Goal: Information Seeking & Learning: Learn about a topic

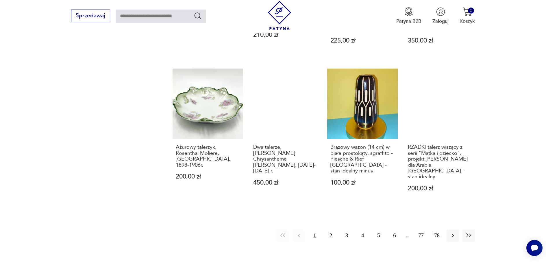
scroll to position [555, 0]
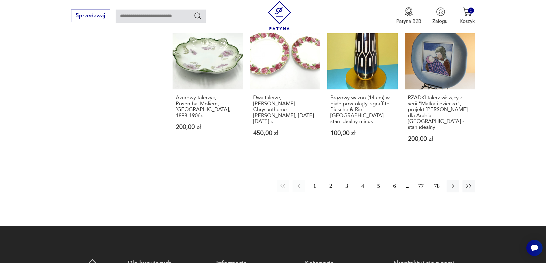
click at [330, 180] on button "2" at bounding box center [331, 186] width 12 height 12
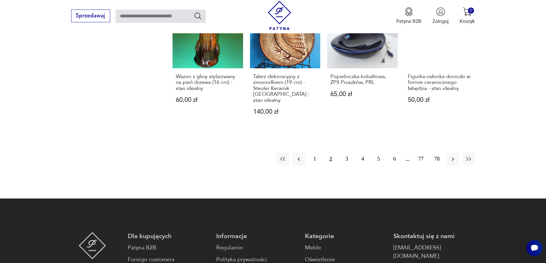
scroll to position [584, 0]
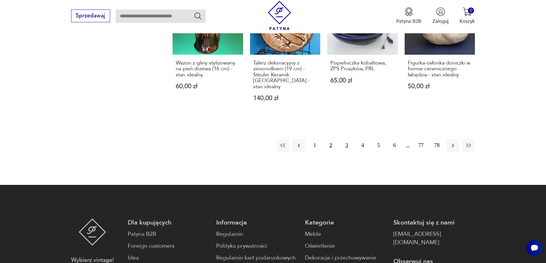
click at [347, 139] on button "3" at bounding box center [347, 145] width 12 height 12
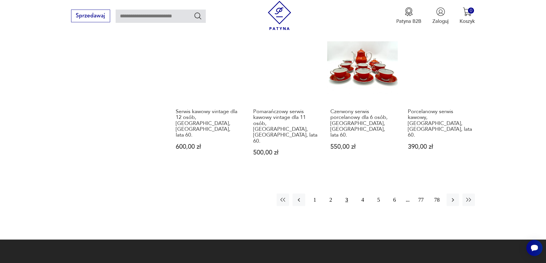
scroll to position [526, 0]
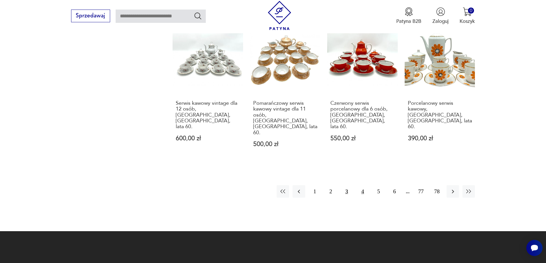
click at [363, 185] on button "4" at bounding box center [362, 191] width 12 height 12
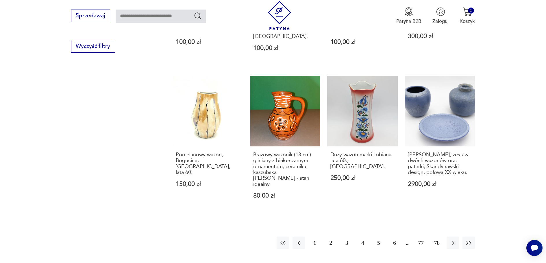
scroll to position [526, 0]
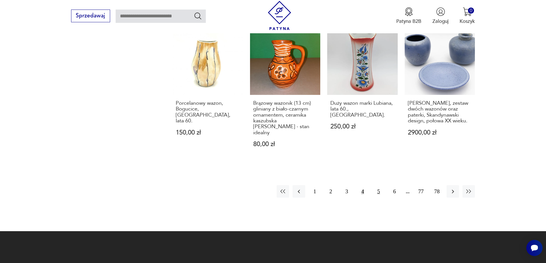
click at [378, 185] on button "5" at bounding box center [378, 191] width 12 height 12
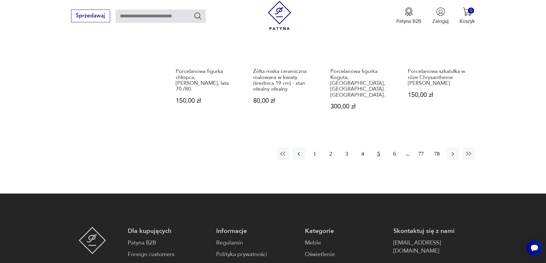
scroll to position [584, 0]
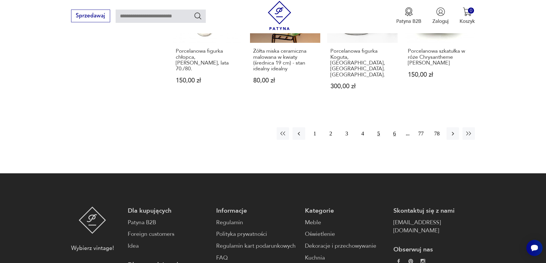
click at [394, 127] on button "6" at bounding box center [395, 133] width 12 height 12
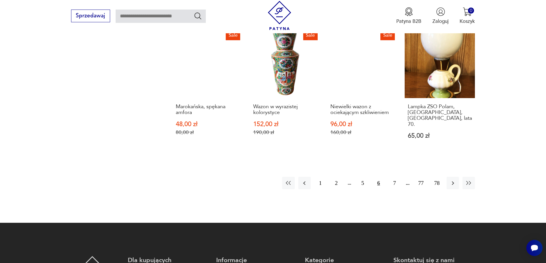
scroll to position [526, 0]
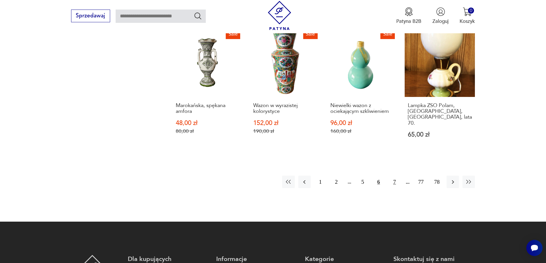
click at [395, 175] on button "7" at bounding box center [395, 181] width 12 height 12
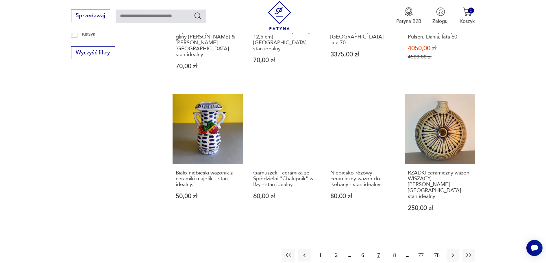
scroll to position [555, 0]
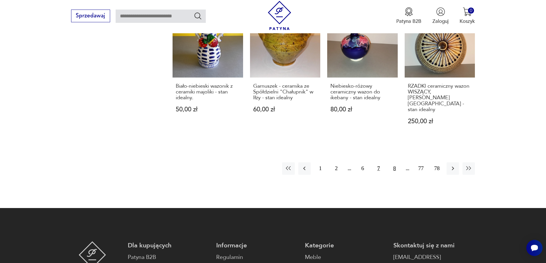
click at [395, 162] on button "8" at bounding box center [395, 168] width 12 height 12
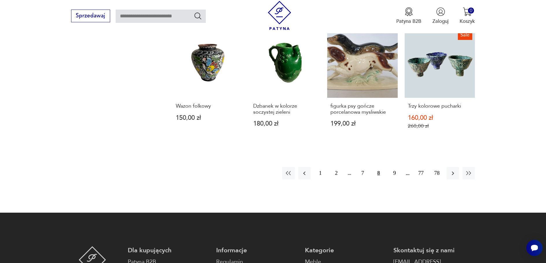
scroll to position [584, 0]
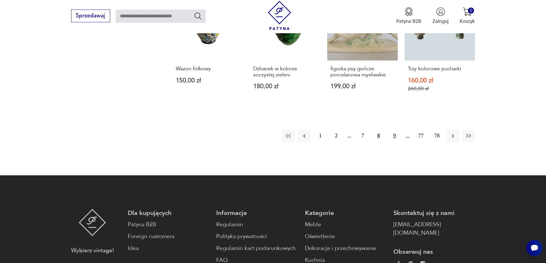
click at [395, 130] on button "9" at bounding box center [395, 136] width 12 height 12
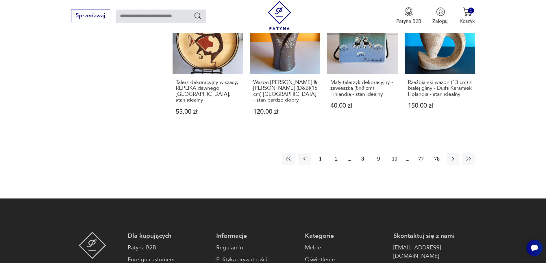
scroll to position [584, 0]
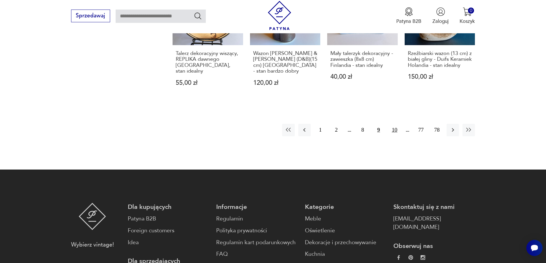
click at [394, 124] on button "10" at bounding box center [395, 130] width 12 height 12
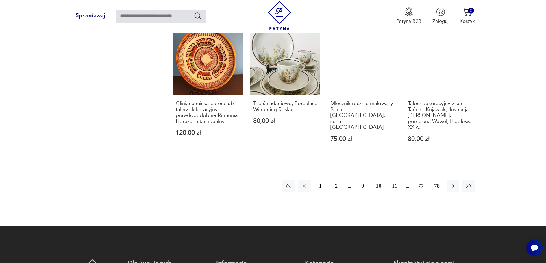
scroll to position [555, 0]
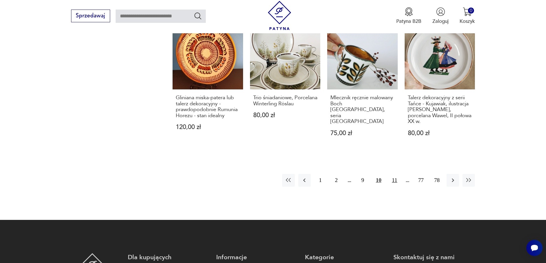
click at [395, 174] on button "11" at bounding box center [395, 180] width 12 height 12
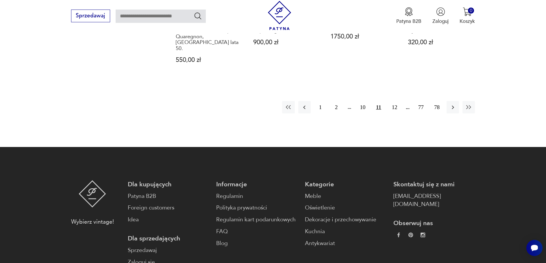
scroll to position [613, 0]
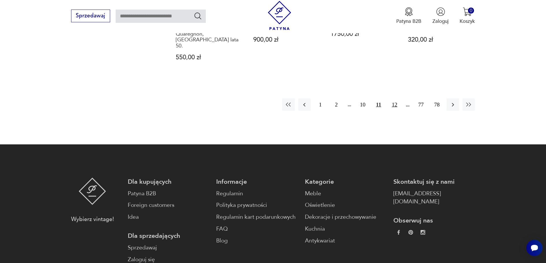
click at [395, 98] on button "12" at bounding box center [395, 104] width 12 height 12
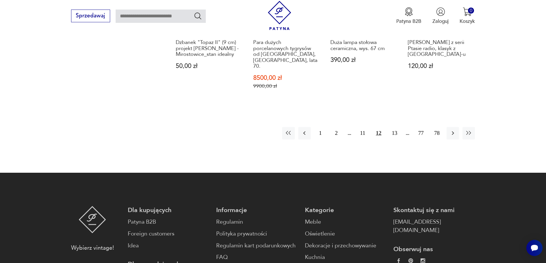
scroll to position [584, 0]
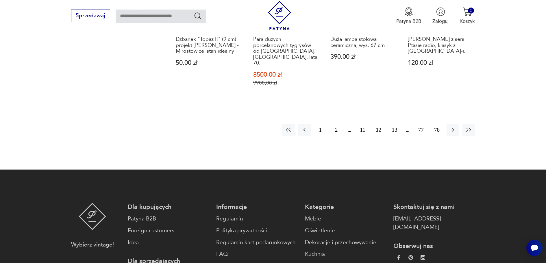
click at [395, 124] on button "13" at bounding box center [395, 130] width 12 height 12
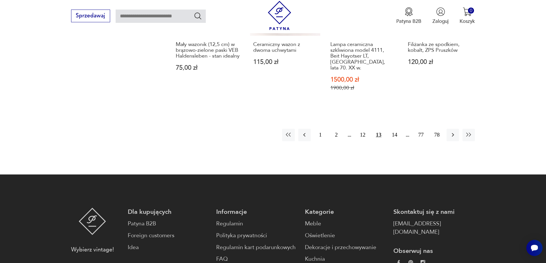
scroll to position [613, 0]
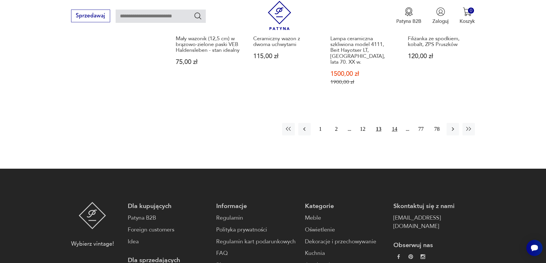
click at [392, 123] on button "14" at bounding box center [395, 129] width 12 height 12
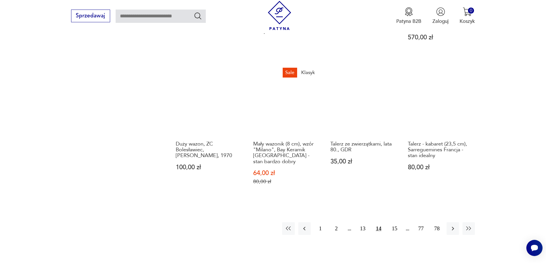
scroll to position [555, 0]
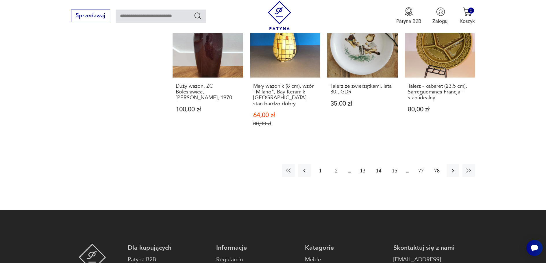
click at [394, 164] on button "15" at bounding box center [395, 170] width 12 height 12
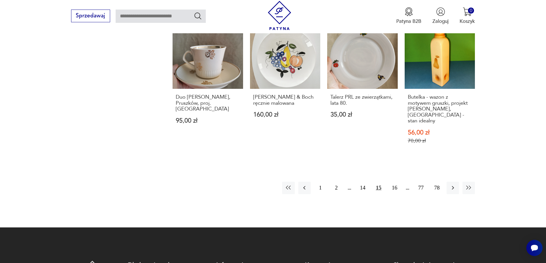
scroll to position [584, 0]
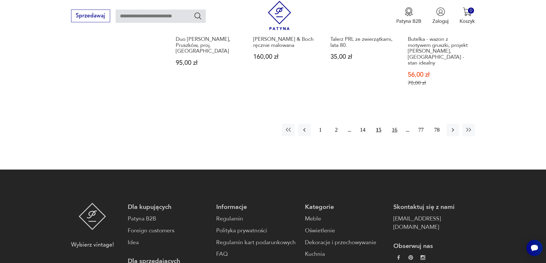
click at [394, 124] on button "16" at bounding box center [395, 130] width 12 height 12
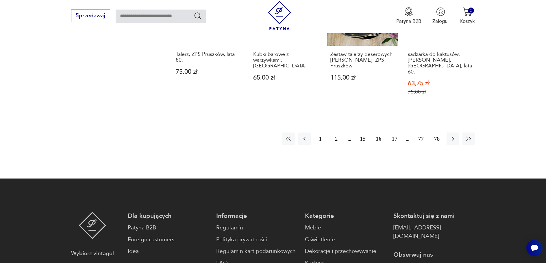
scroll to position [584, 0]
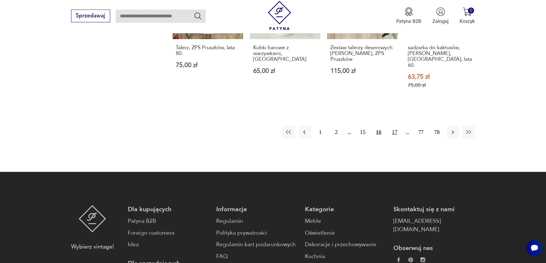
click at [393, 126] on button "17" at bounding box center [395, 132] width 12 height 12
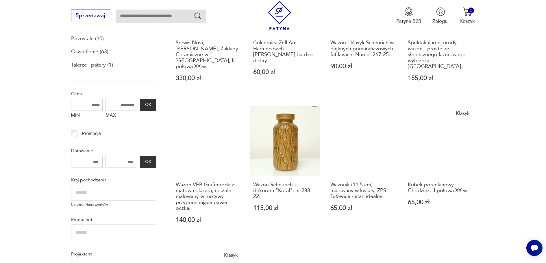
scroll to position [63, 0]
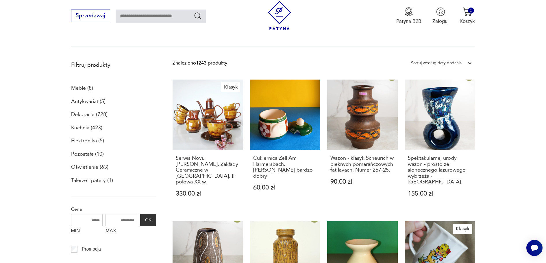
click at [84, 100] on p "Antykwariat (5)" at bounding box center [88, 102] width 34 height 10
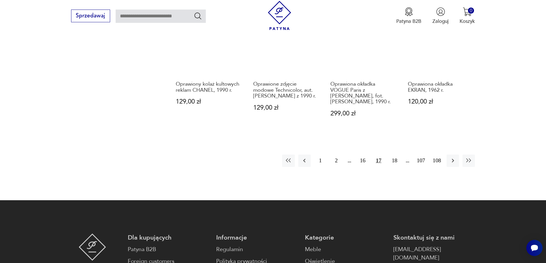
scroll to position [722, 0]
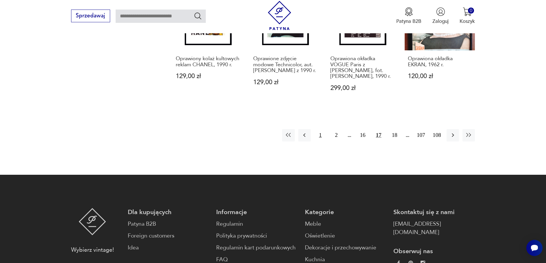
click at [322, 129] on button "1" at bounding box center [320, 135] width 12 height 12
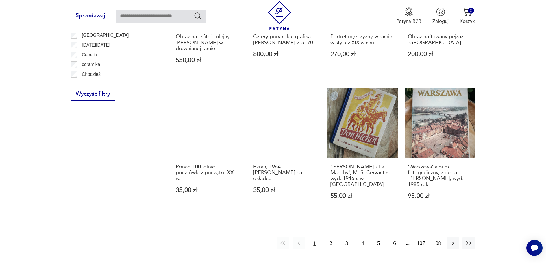
scroll to position [634, 0]
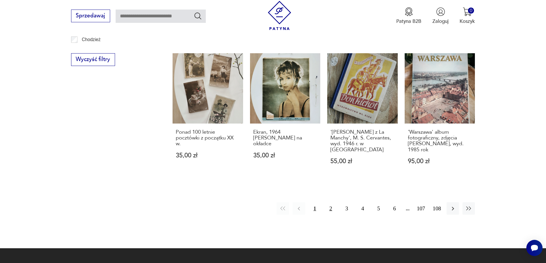
click at [331, 202] on button "2" at bounding box center [331, 208] width 12 height 12
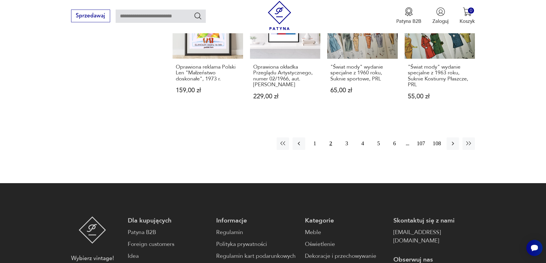
scroll to position [721, 0]
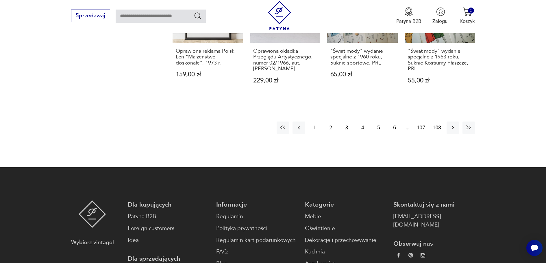
click at [347, 121] on button "3" at bounding box center [347, 127] width 12 height 12
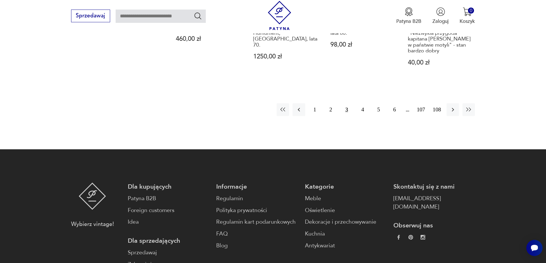
scroll to position [750, 0]
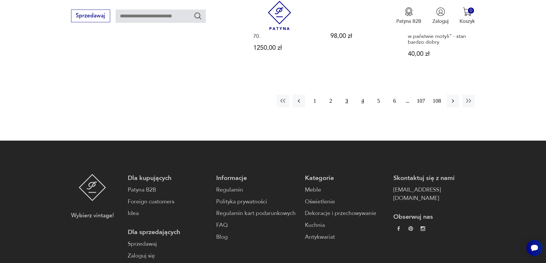
click at [364, 95] on button "4" at bounding box center [362, 101] width 12 height 12
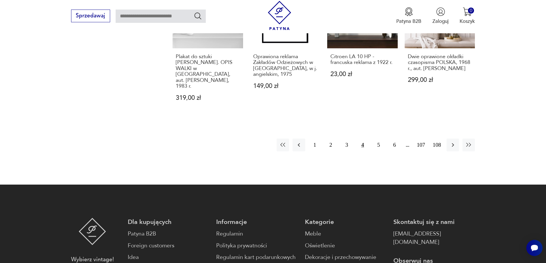
scroll to position [750, 0]
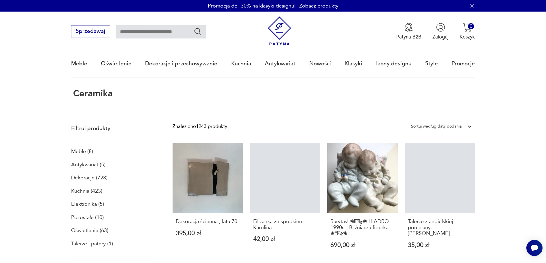
scroll to position [613, 0]
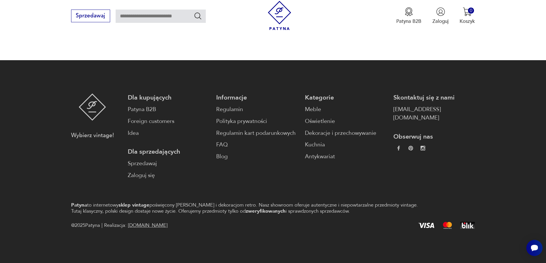
scroll to position [687, 0]
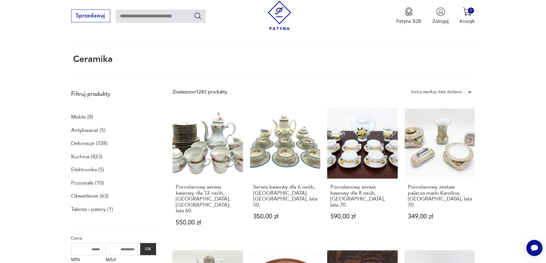
scroll to position [526, 0]
